Goal: Information Seeking & Learning: Learn about a topic

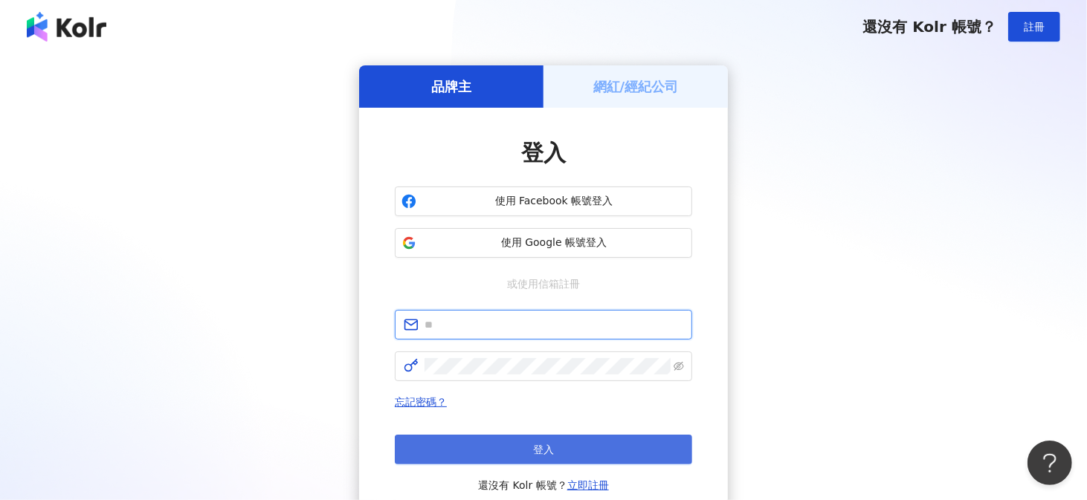
type input "**********"
click at [503, 443] on button "登入" at bounding box center [543, 450] width 297 height 30
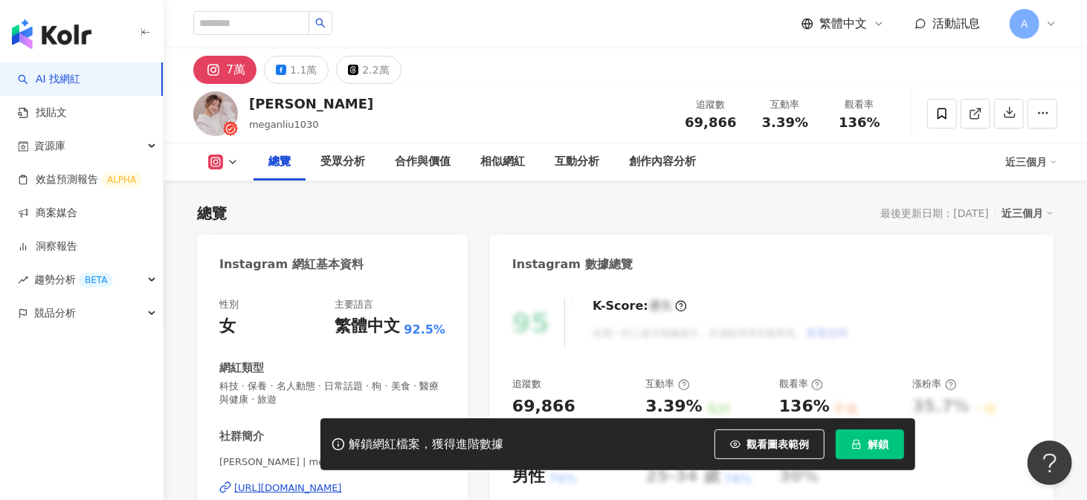
scroll to position [91, 0]
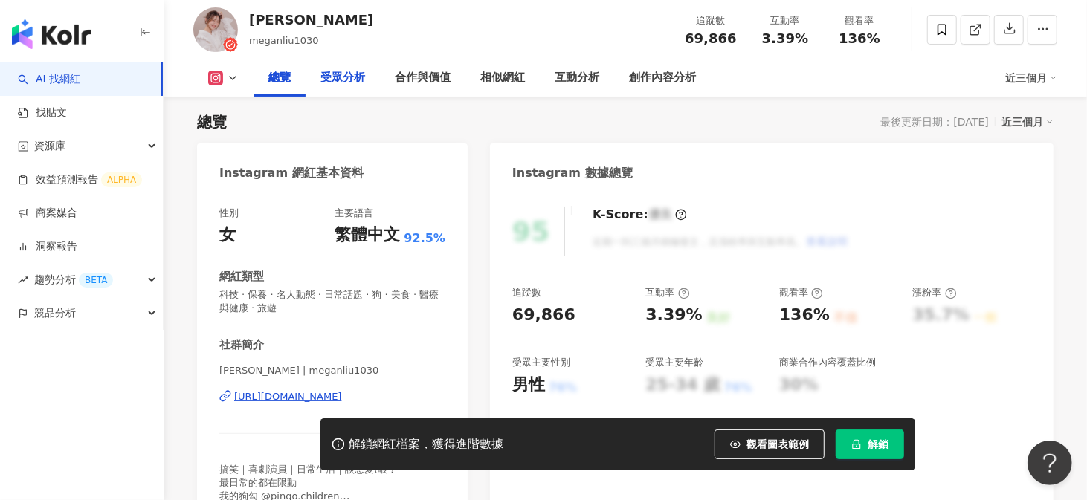
click at [368, 81] on div "受眾分析" at bounding box center [342, 77] width 74 height 37
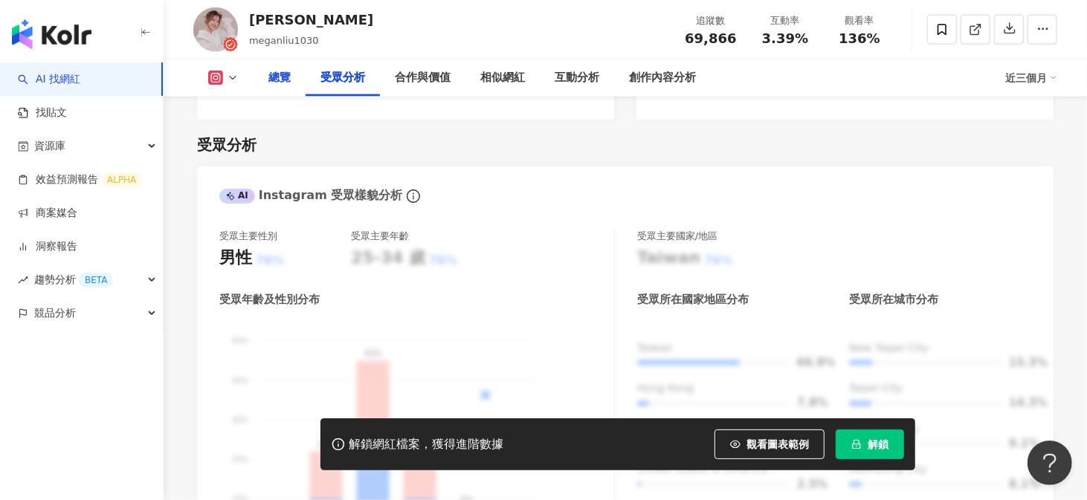
click at [287, 78] on div "總覽" at bounding box center [279, 78] width 22 height 18
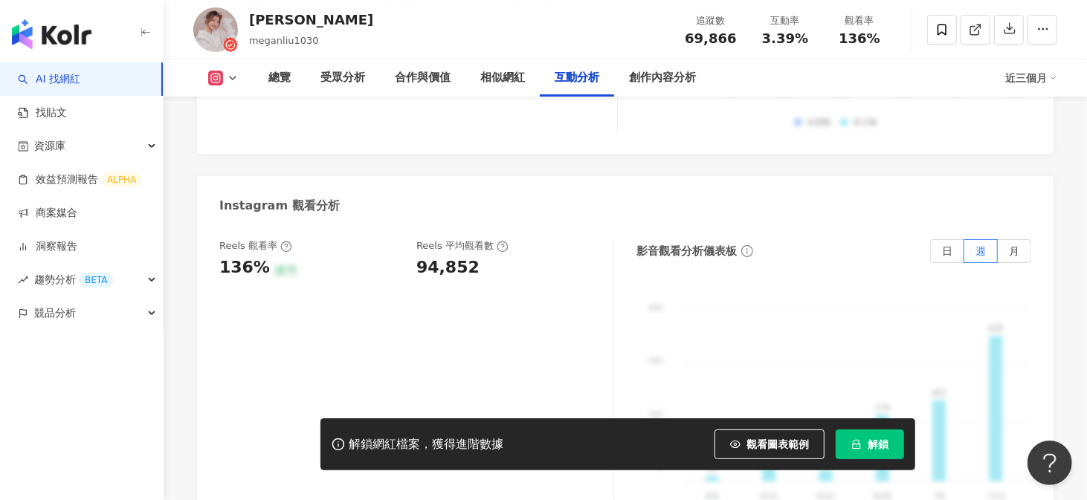
scroll to position [3362, 0]
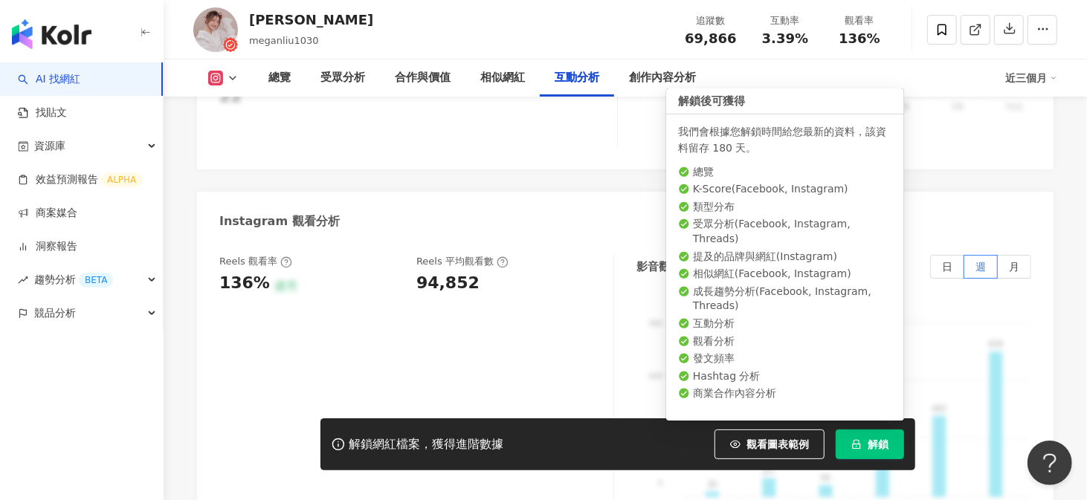
click at [847, 442] on button "解鎖" at bounding box center [869, 445] width 68 height 30
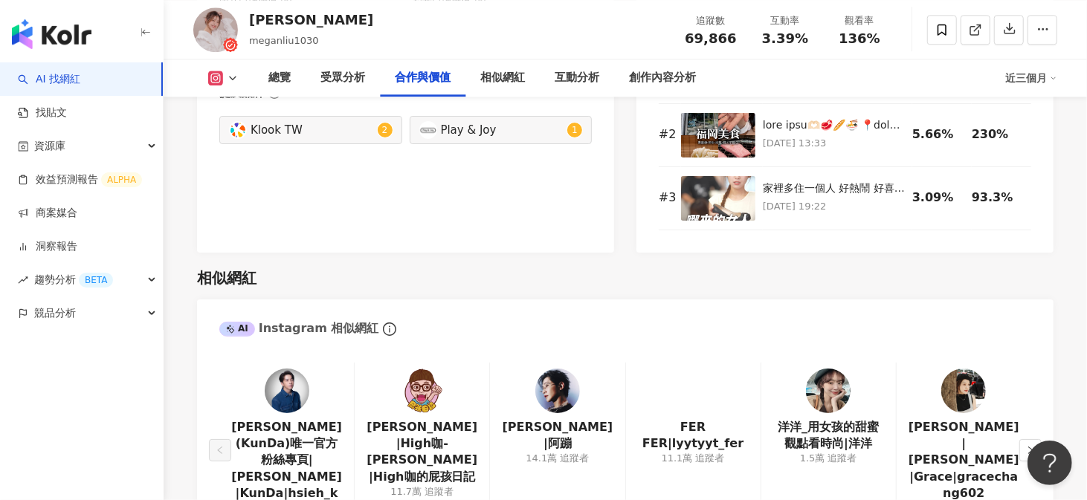
scroll to position [2150, 0]
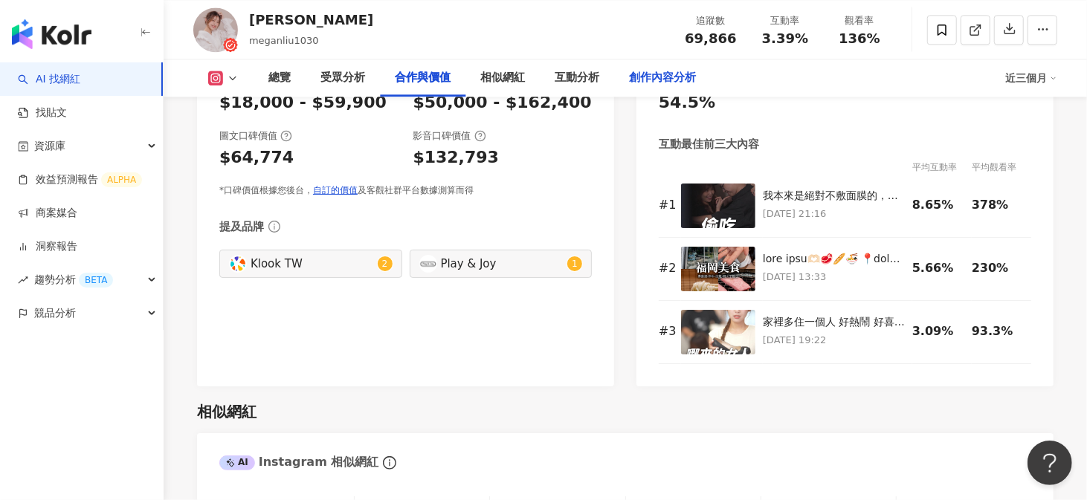
click at [662, 77] on div "創作內容分析" at bounding box center [662, 78] width 67 height 18
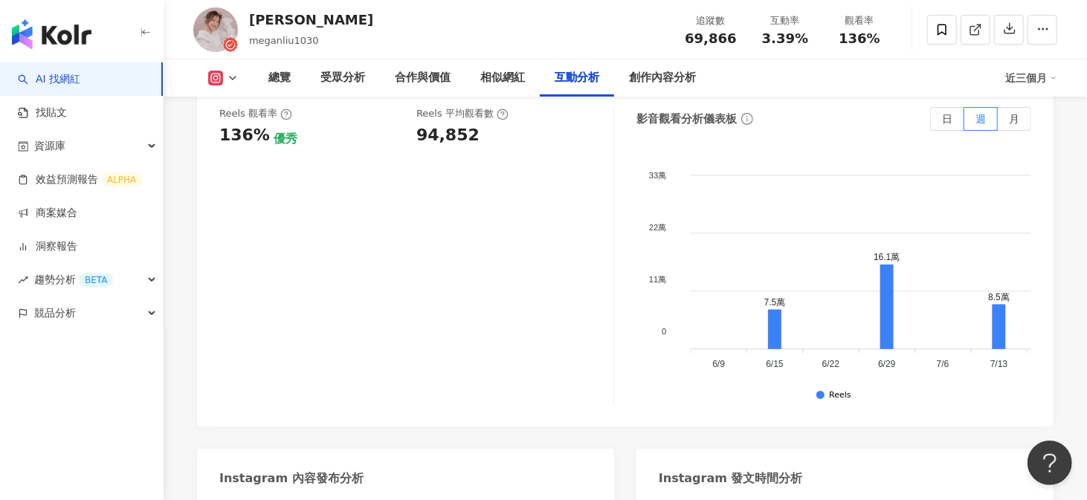
scroll to position [3223, 0]
